Goal: Information Seeking & Learning: Learn about a topic

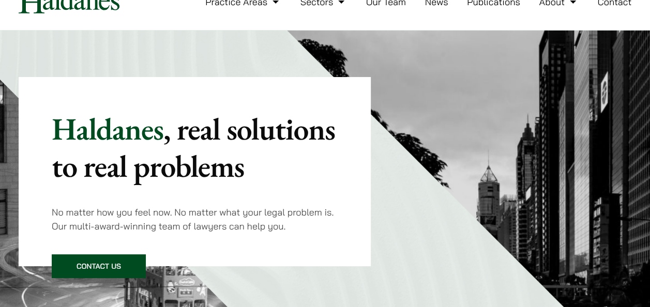
scroll to position [17, 0]
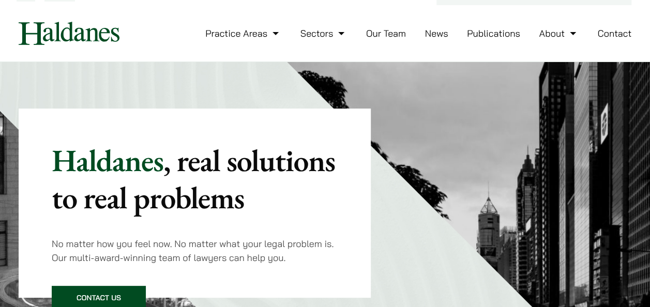
click at [400, 37] on link "Our Team" at bounding box center [386, 33] width 40 height 12
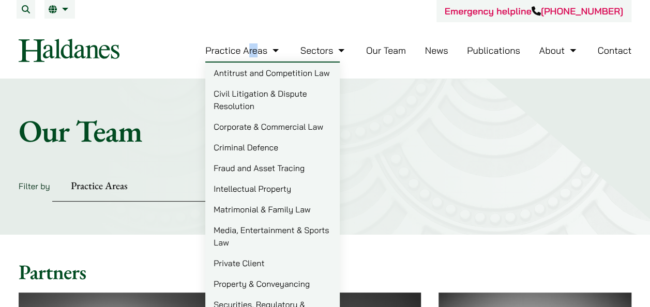
drag, startPoint x: 254, startPoint y: 42, endPoint x: 250, endPoint y: 49, distance: 8.2
click at [250, 49] on li "Practice Areas Antitrust and Competition Law Civil Litigation & Dispute Resolut…" at bounding box center [243, 50] width 76 height 22
drag, startPoint x: 250, startPoint y: 49, endPoint x: 215, endPoint y: 17, distance: 47.2
click at [215, 17] on div "Emergency helpline +852 9763 5524" at bounding box center [325, 11] width 612 height 22
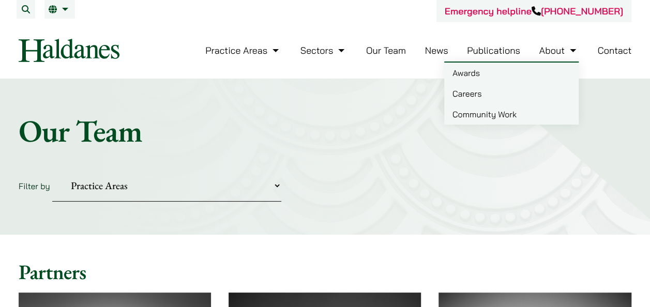
click at [545, 51] on link "About" at bounding box center [557, 50] width 39 height 12
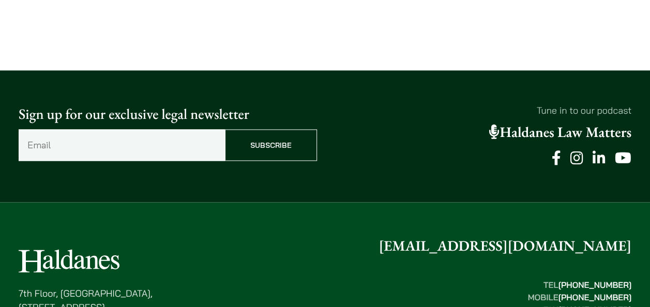
scroll to position [2628, 0]
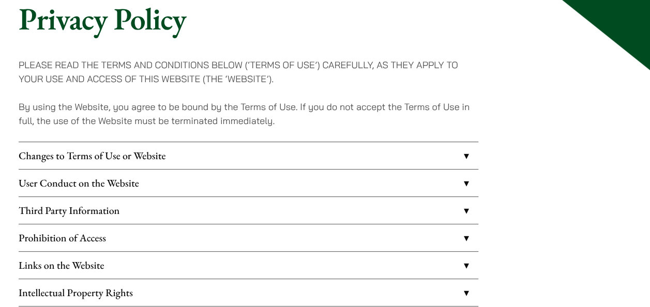
scroll to position [103, 0]
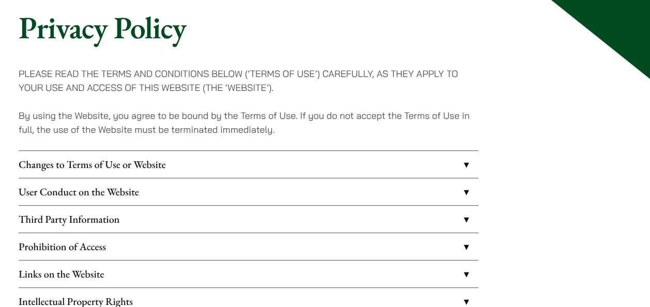
click at [458, 163] on link "Changes to Terms of Use or Website" at bounding box center [248, 164] width 459 height 27
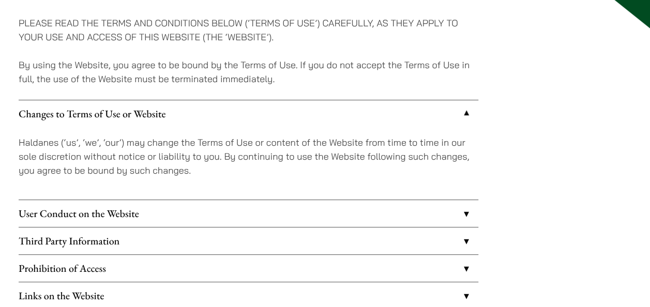
scroll to position [155, 0]
click at [457, 211] on link "User Conduct on the Website" at bounding box center [248, 212] width 459 height 27
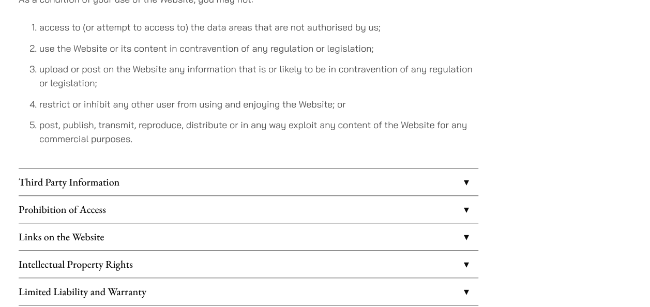
scroll to position [327, 0]
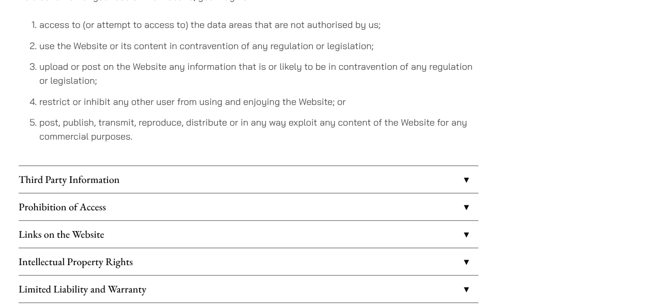
click at [462, 185] on link "Third Party Information" at bounding box center [248, 179] width 459 height 27
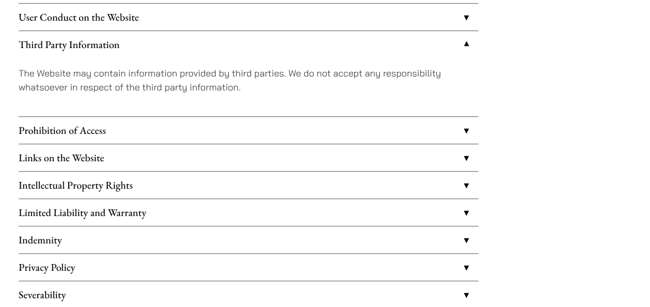
scroll to position [275, 0]
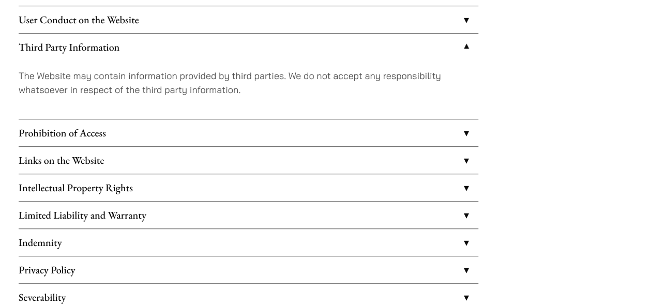
click at [463, 50] on link "Third Party Information" at bounding box center [248, 47] width 459 height 27
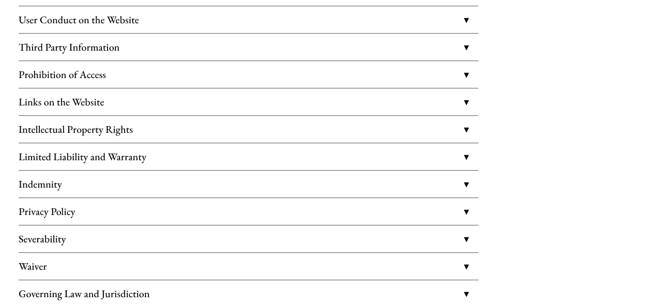
click at [461, 111] on link "Links on the Website" at bounding box center [248, 101] width 459 height 27
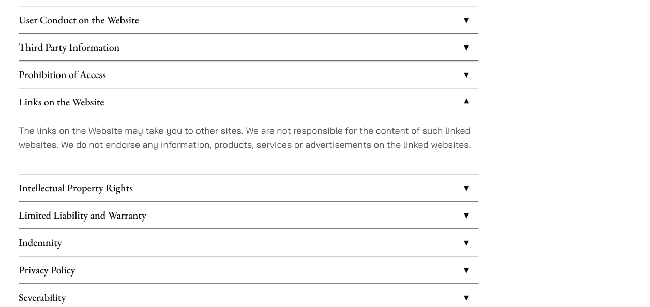
click at [461, 111] on link "Links on the Website" at bounding box center [248, 101] width 459 height 27
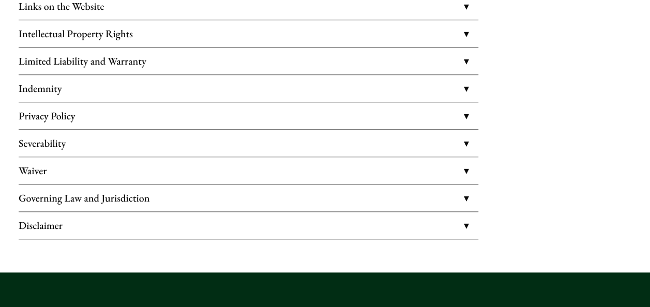
scroll to position [379, 0]
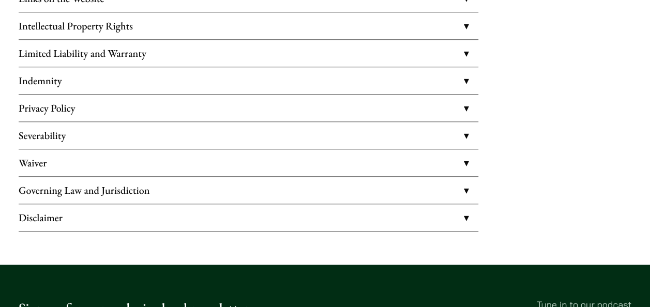
click at [454, 217] on link "Disclaimer" at bounding box center [248, 217] width 459 height 27
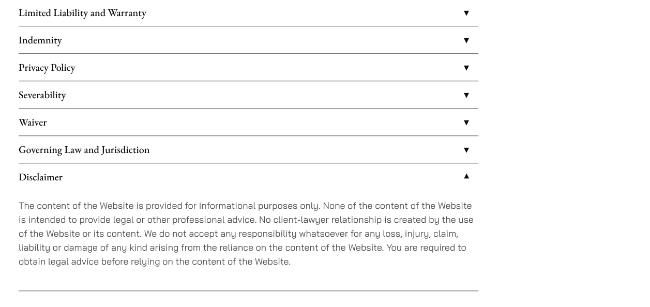
scroll to position [430, 0]
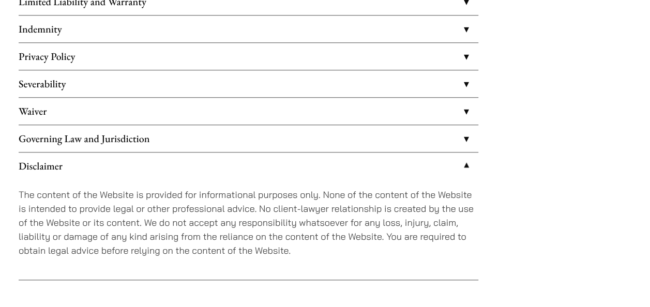
click at [465, 164] on link "Disclaimer" at bounding box center [248, 165] width 459 height 27
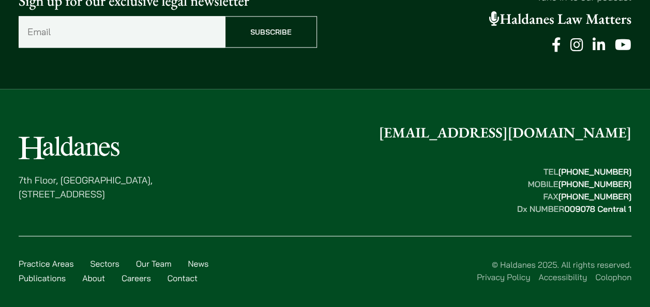
scroll to position [693, 0]
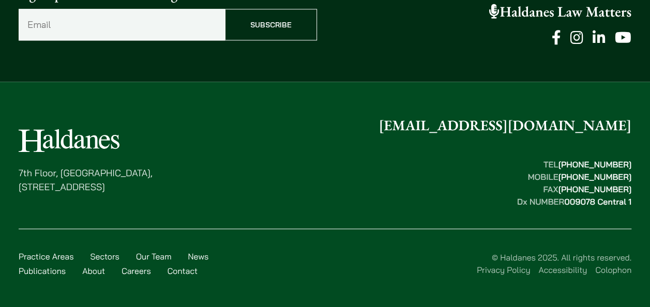
click at [543, 267] on link "Accessibility" at bounding box center [562, 270] width 49 height 10
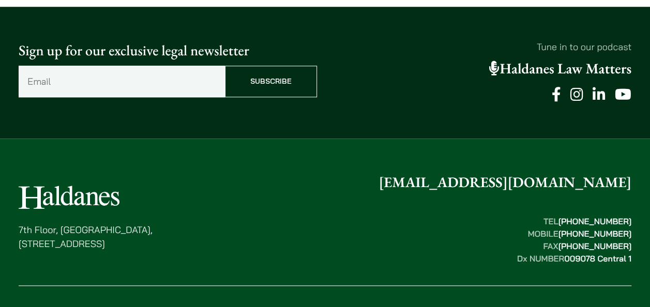
scroll to position [524, 0]
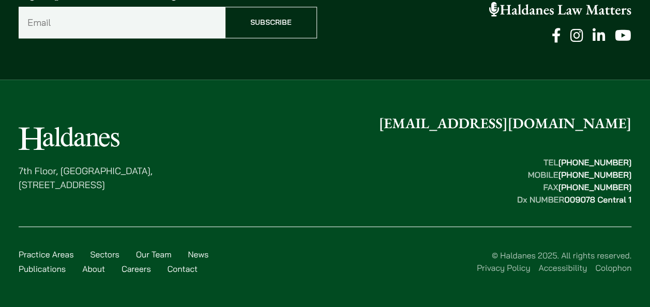
click at [617, 265] on link "Colophon" at bounding box center [613, 267] width 36 height 10
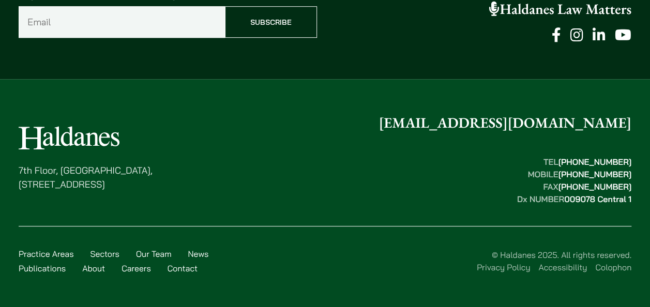
click at [519, 266] on link "Privacy Policy" at bounding box center [502, 267] width 53 height 10
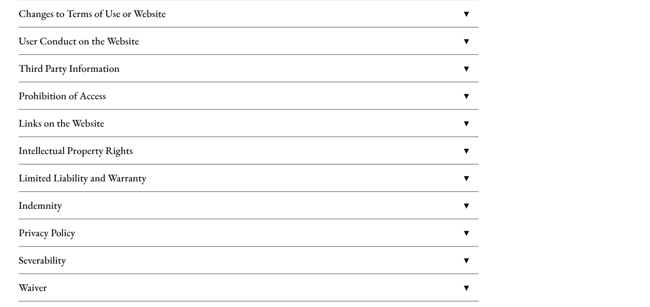
scroll to position [258, 0]
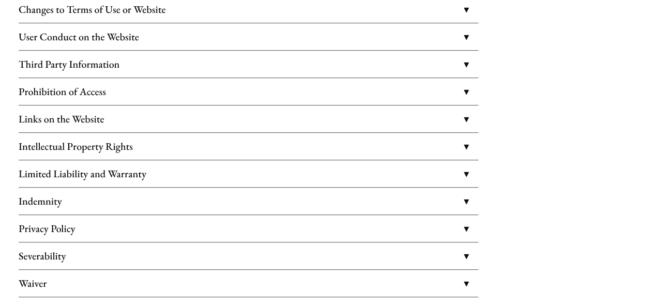
click at [427, 144] on link "Intellectual Property Rights" at bounding box center [248, 146] width 459 height 27
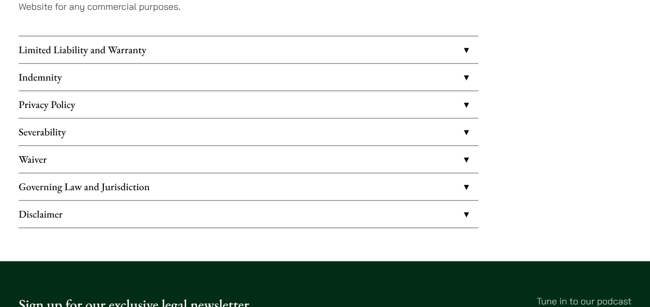
scroll to position [517, 0]
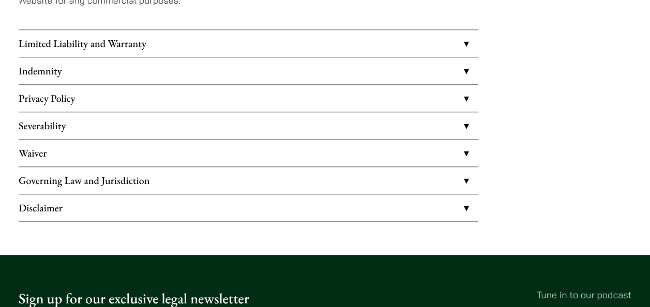
click at [409, 209] on link "Disclaimer" at bounding box center [248, 207] width 459 height 27
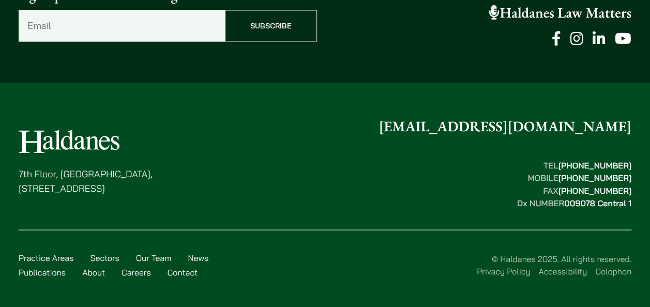
scroll to position [794, 0]
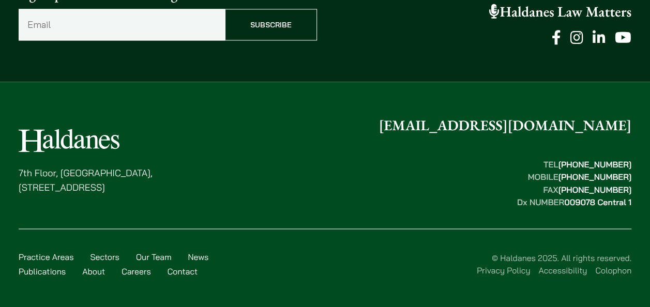
click at [571, 271] on link "Accessibility" at bounding box center [562, 270] width 49 height 10
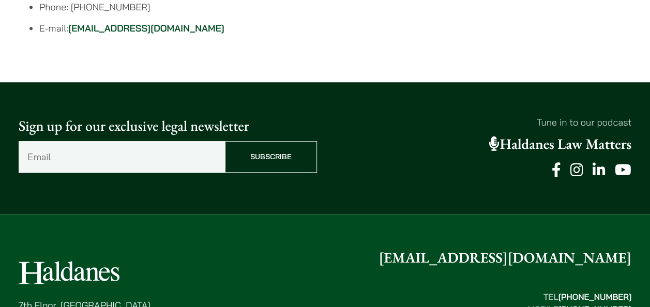
scroll to position [524, 0]
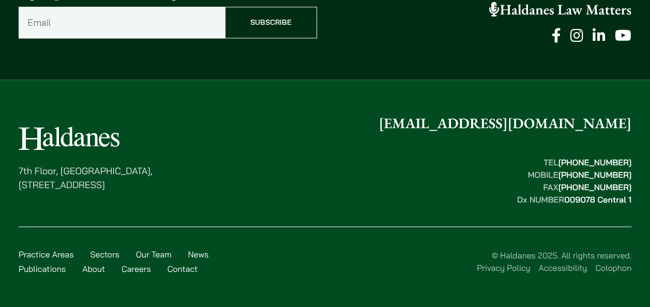
click at [599, 267] on link "Colophon" at bounding box center [613, 267] width 36 height 10
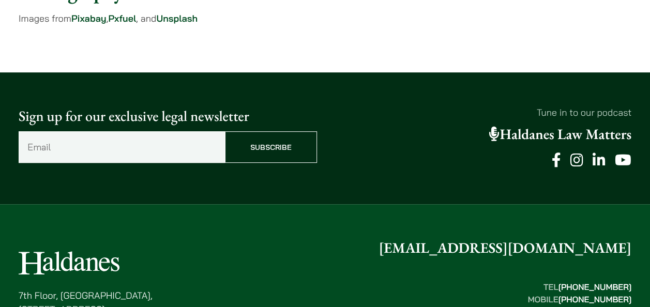
scroll to position [378, 0]
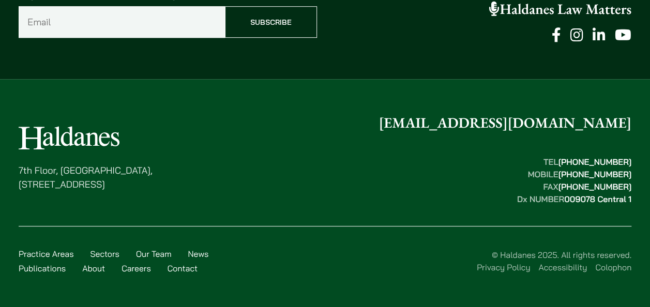
click at [496, 264] on link "Privacy Policy" at bounding box center [502, 267] width 53 height 10
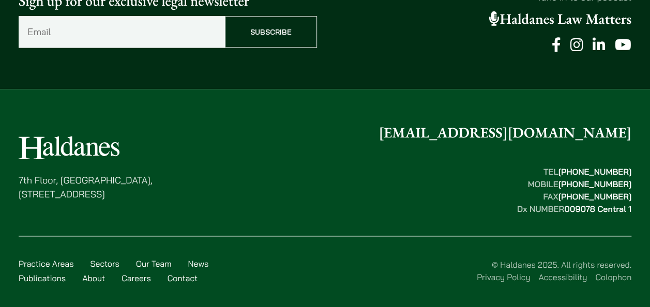
scroll to position [693, 0]
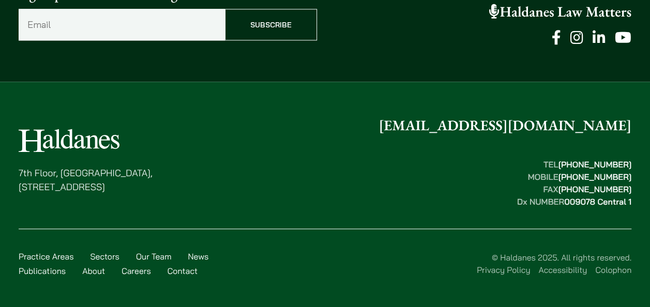
click at [601, 272] on li "Colophon" at bounding box center [613, 270] width 36 height 12
click at [605, 265] on link "Colophon" at bounding box center [613, 270] width 36 height 10
click at [609, 268] on link "Colophon" at bounding box center [613, 270] width 36 height 10
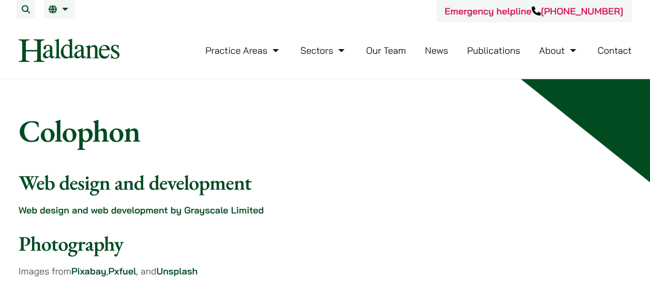
click at [416, 167] on div "Colophon Web design and development Web design and web development by Grayscale…" at bounding box center [325, 202] width 650 height 180
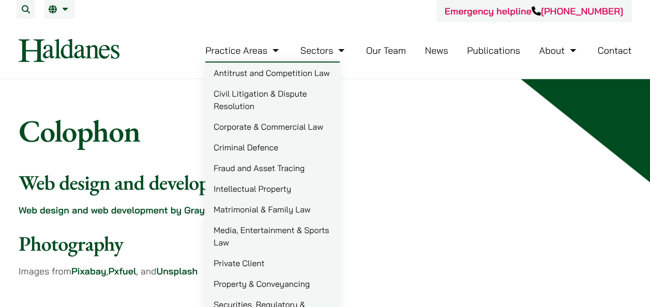
click at [242, 45] on link "Practice Areas" at bounding box center [243, 50] width 76 height 12
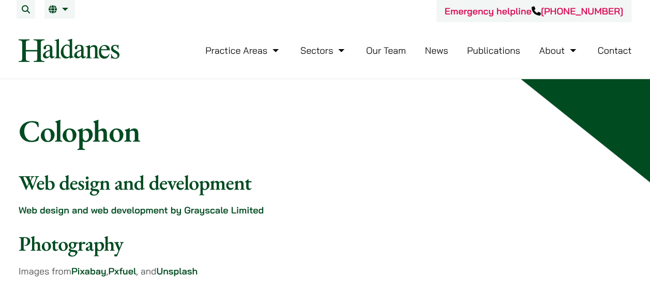
click at [81, 54] on img at bounding box center [69, 50] width 101 height 23
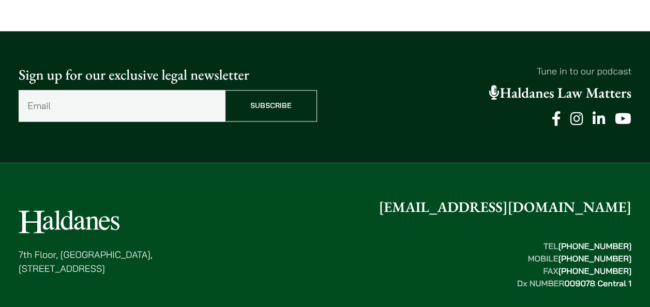
scroll to position [2786, 0]
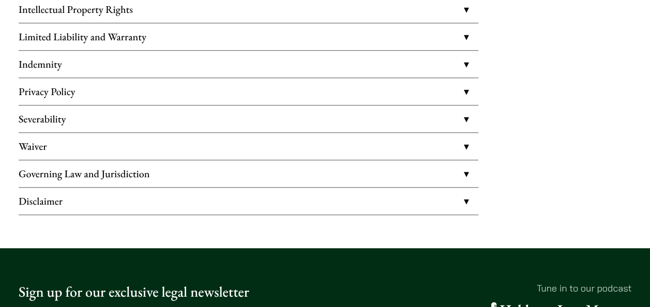
scroll to position [396, 0]
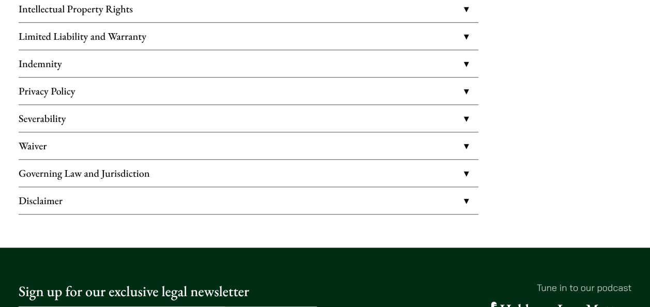
click at [63, 195] on link "Disclaimer" at bounding box center [248, 200] width 459 height 27
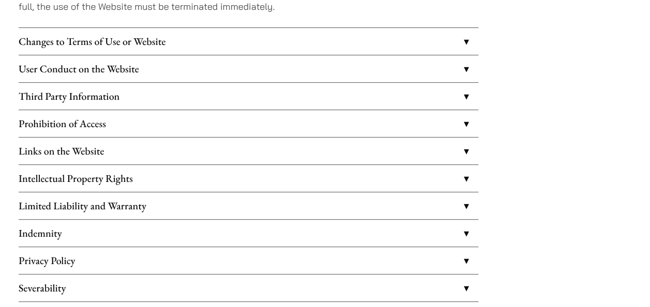
scroll to position [224, 0]
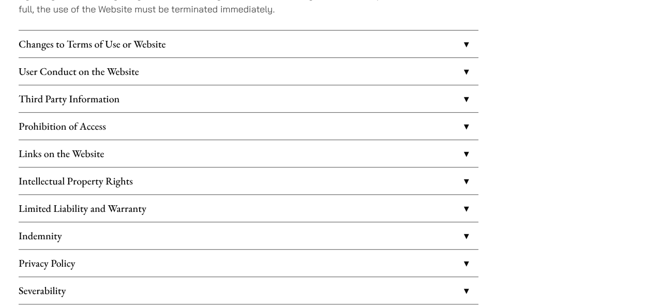
click at [113, 151] on link "Links on the Website" at bounding box center [248, 153] width 459 height 27
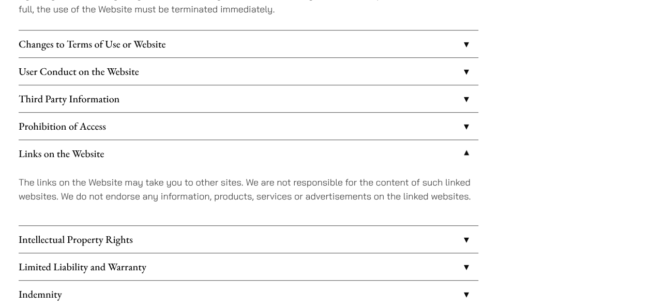
click at [459, 158] on link "Links on the Website" at bounding box center [248, 153] width 459 height 27
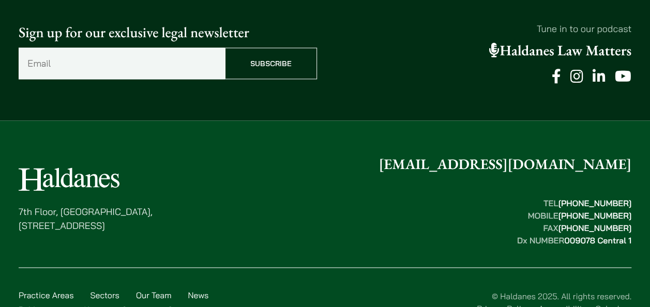
scroll to position [693, 0]
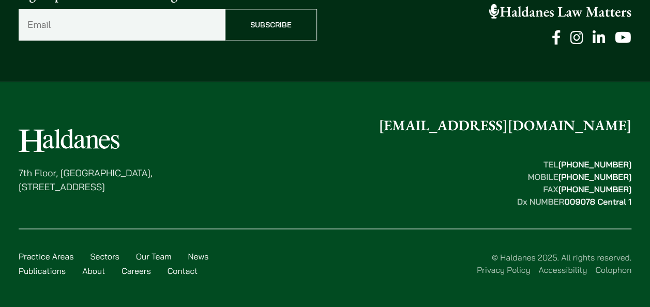
click at [601, 265] on link "Colophon" at bounding box center [613, 270] width 36 height 10
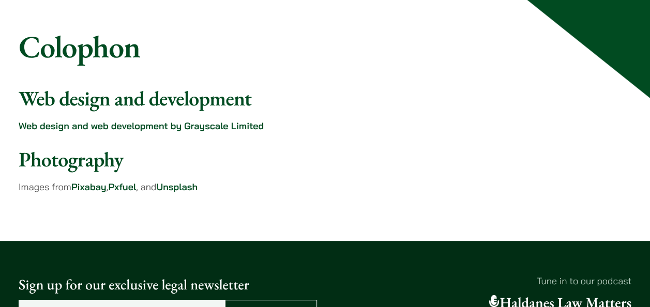
scroll to position [69, 0]
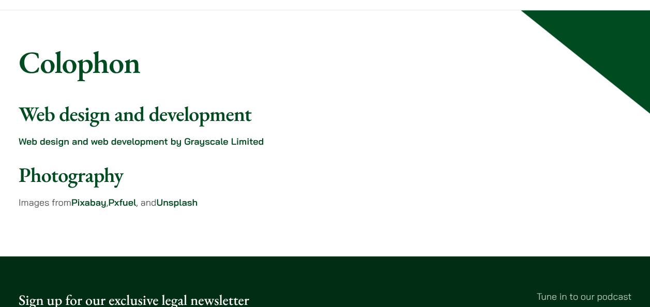
click at [98, 200] on link "Pixabay" at bounding box center [88, 202] width 35 height 12
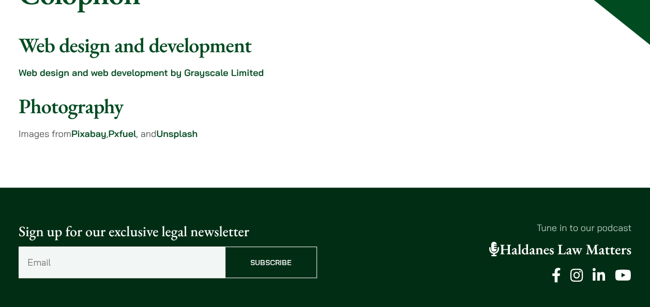
scroll to position [378, 0]
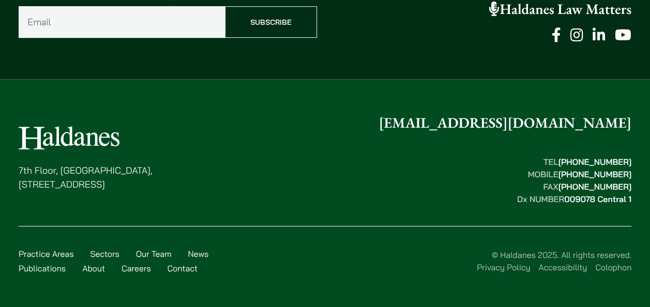
click at [505, 268] on link "Privacy Policy" at bounding box center [502, 267] width 53 height 10
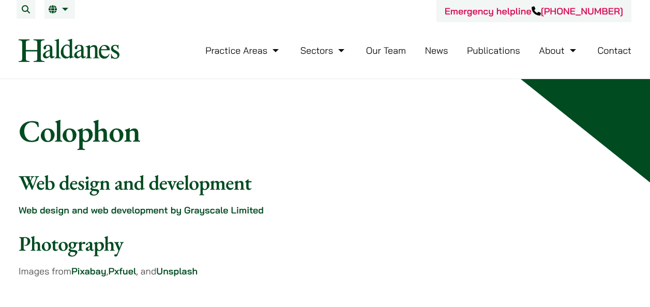
scroll to position [376, 0]
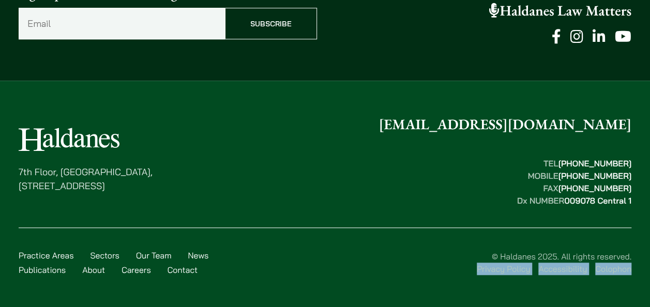
drag, startPoint x: 468, startPoint y: 268, endPoint x: 630, endPoint y: 271, distance: 162.3
click at [630, 271] on ul "Privacy Policy Accessibility Colophon" at bounding box center [427, 268] width 408 height 12
copy ul "Privacy Policy Accessibility Colophon"
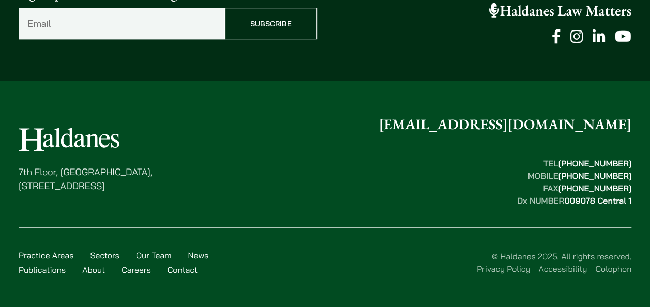
click at [373, 236] on div "Practice Areas Sectors Our Team News Publications About Careers Contact © Halda…" at bounding box center [325, 255] width 612 height 57
click at [499, 270] on link "Privacy Policy" at bounding box center [502, 269] width 53 height 10
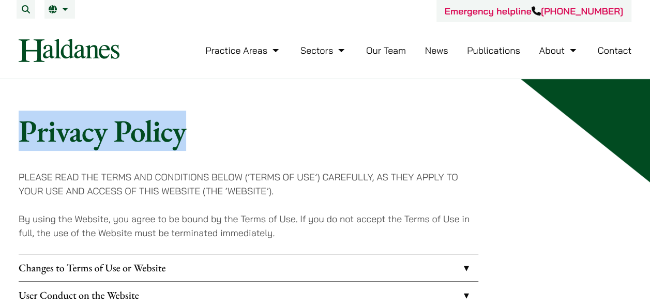
drag, startPoint x: 26, startPoint y: 131, endPoint x: 182, endPoint y: 149, distance: 157.0
click at [182, 149] on h1 "Privacy Policy" at bounding box center [325, 130] width 612 height 37
copy h1 "Privacy Policy"
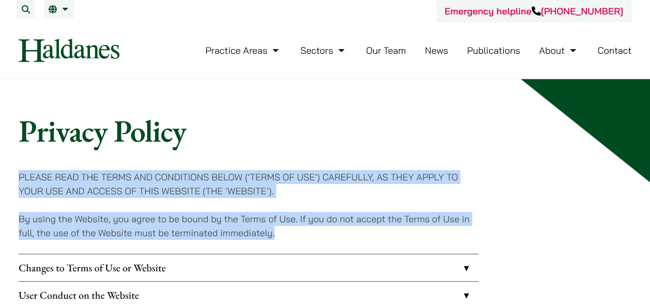
drag, startPoint x: 19, startPoint y: 172, endPoint x: 287, endPoint y: 236, distance: 275.7
copy div "PLEASE READ THE TERMS AND CONDITIONS BELOW (‘TERMS OF USE’) CAREFULLY, AS THEY …"
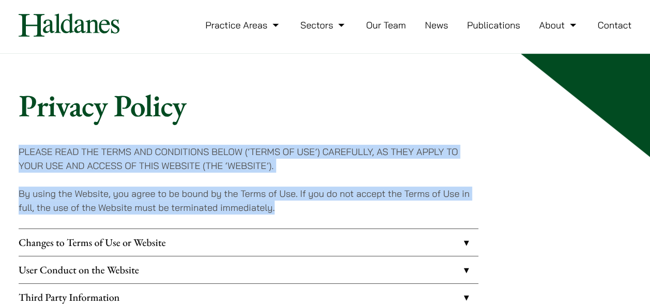
scroll to position [34, 0]
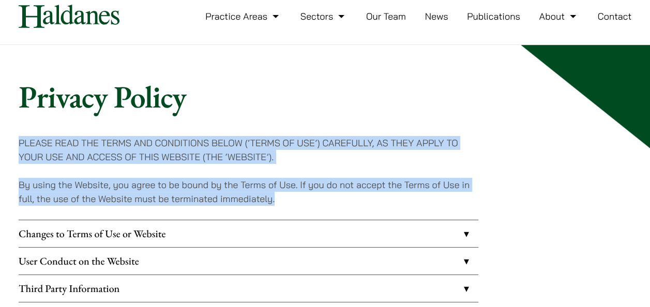
click at [471, 236] on link "Changes to Terms of Use or Website" at bounding box center [248, 233] width 459 height 27
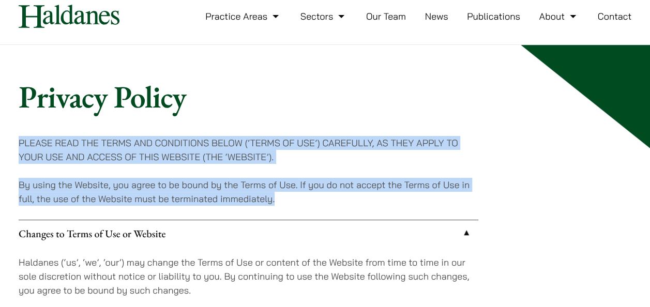
click at [468, 235] on link "Changes to Terms of Use or Website" at bounding box center [248, 233] width 459 height 27
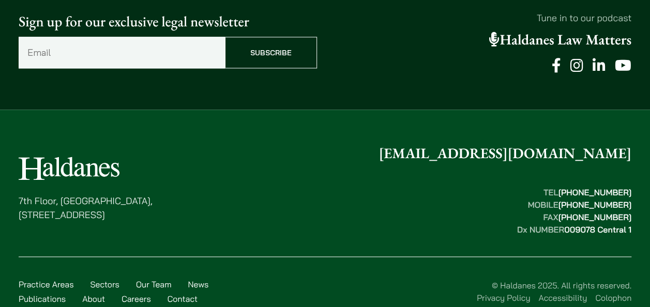
scroll to position [693, 0]
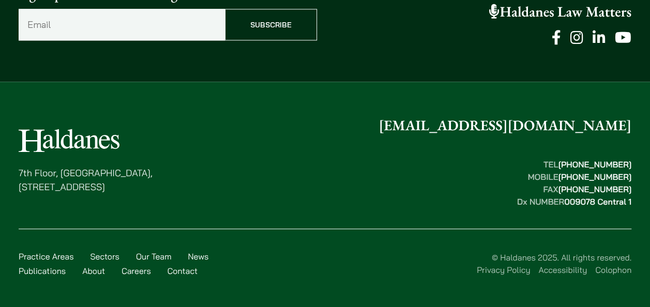
click at [551, 267] on link "Accessibility" at bounding box center [562, 270] width 49 height 10
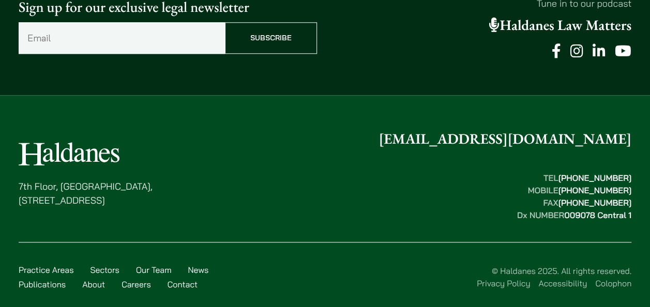
scroll to position [524, 0]
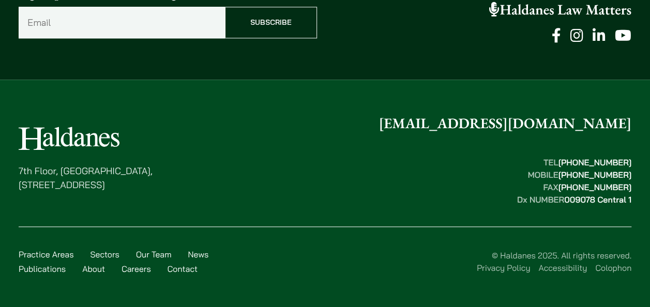
click at [607, 271] on link "Colophon" at bounding box center [613, 267] width 36 height 10
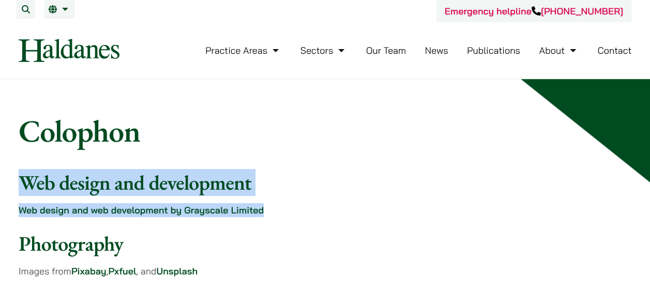
drag, startPoint x: 24, startPoint y: 183, endPoint x: 272, endPoint y: 211, distance: 250.1
click at [272, 211] on div "Web design and development Web design and web development by Grayscale Limited …" at bounding box center [248, 231] width 459 height 122
drag, startPoint x: 272, startPoint y: 211, endPoint x: 222, endPoint y: 206, distance: 50.4
click at [222, 206] on link "Web design and web development by Grayscale Limited" at bounding box center [141, 210] width 245 height 12
click at [358, 199] on div "Web design and development Web design and web development by Grayscale Limited …" at bounding box center [248, 231] width 459 height 122
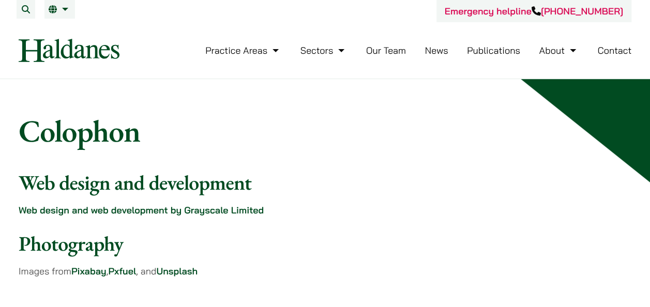
click at [181, 210] on link "Web design and web development by Grayscale Limited" at bounding box center [141, 210] width 245 height 12
